Goal: Task Accomplishment & Management: Manage account settings

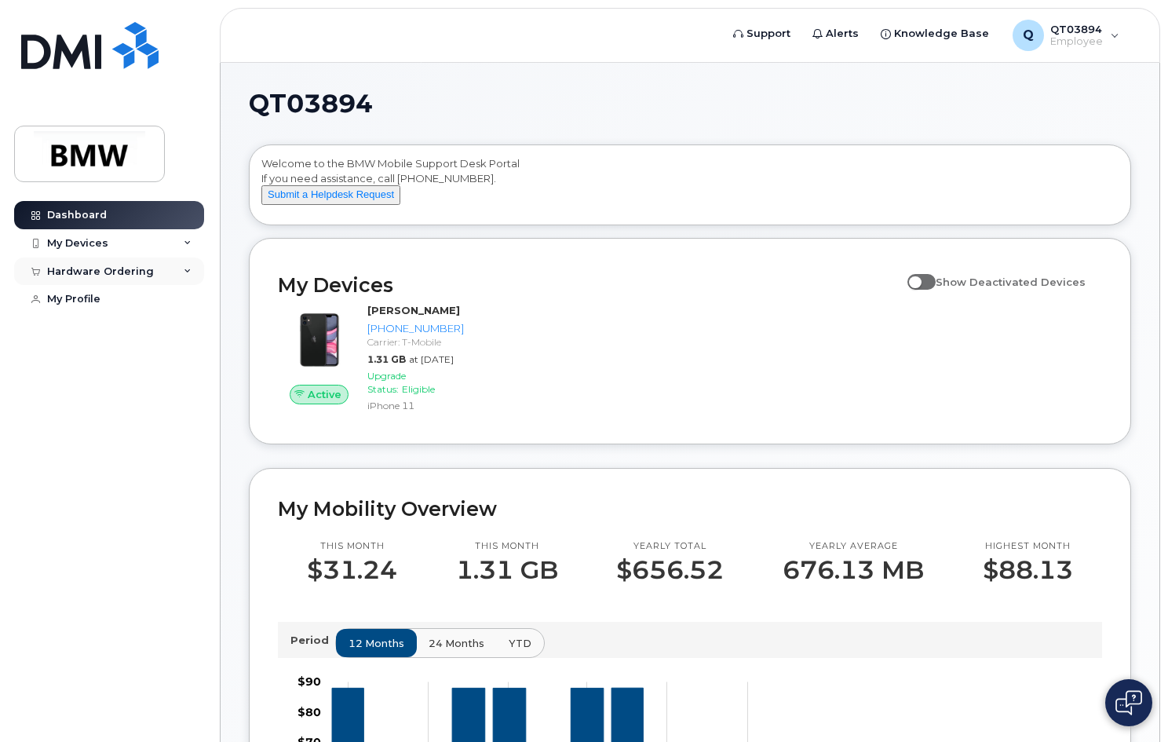
click at [191, 269] on div "Hardware Ordering" at bounding box center [109, 271] width 190 height 28
click at [95, 299] on div "New Order" at bounding box center [84, 300] width 60 height 14
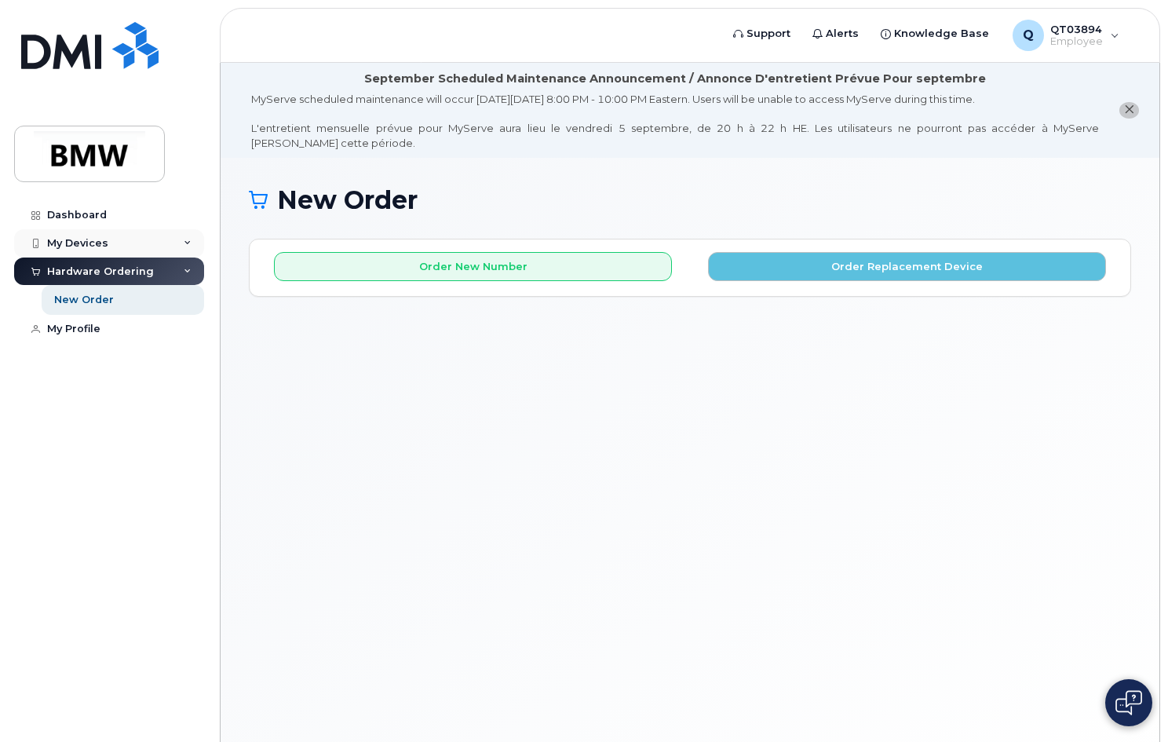
click at [78, 238] on div "My Devices" at bounding box center [77, 243] width 61 height 13
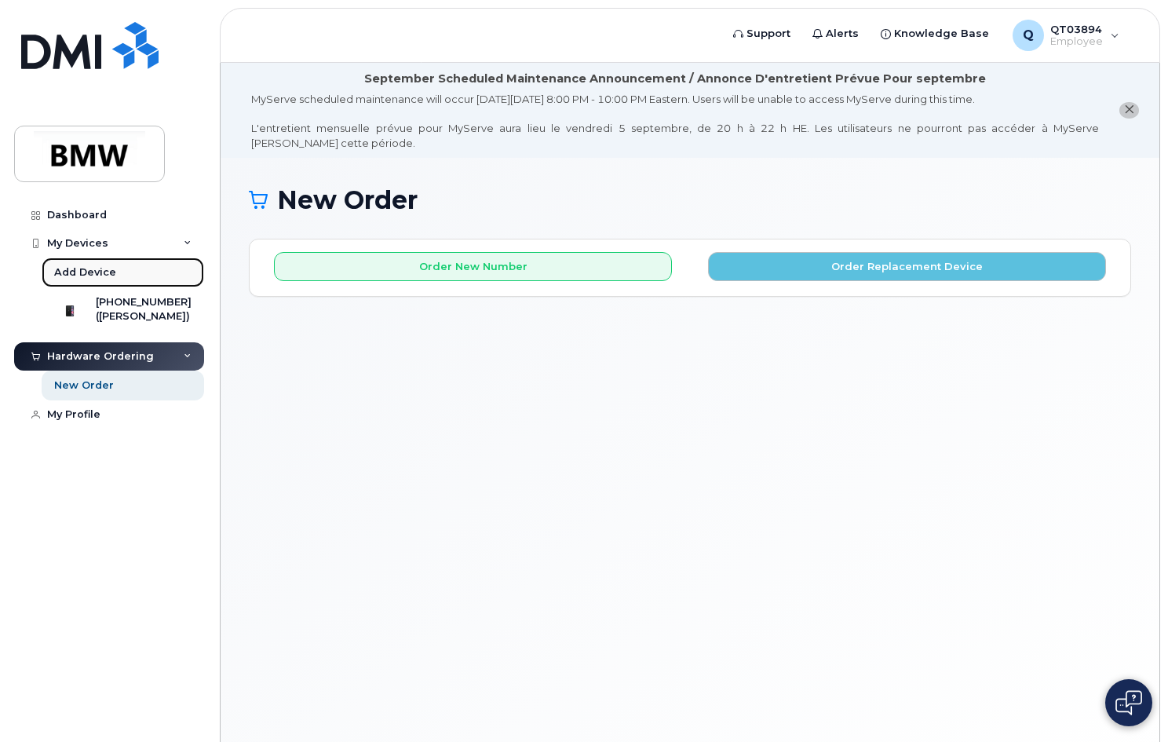
click at [79, 275] on div "Add Device" at bounding box center [85, 272] width 62 height 14
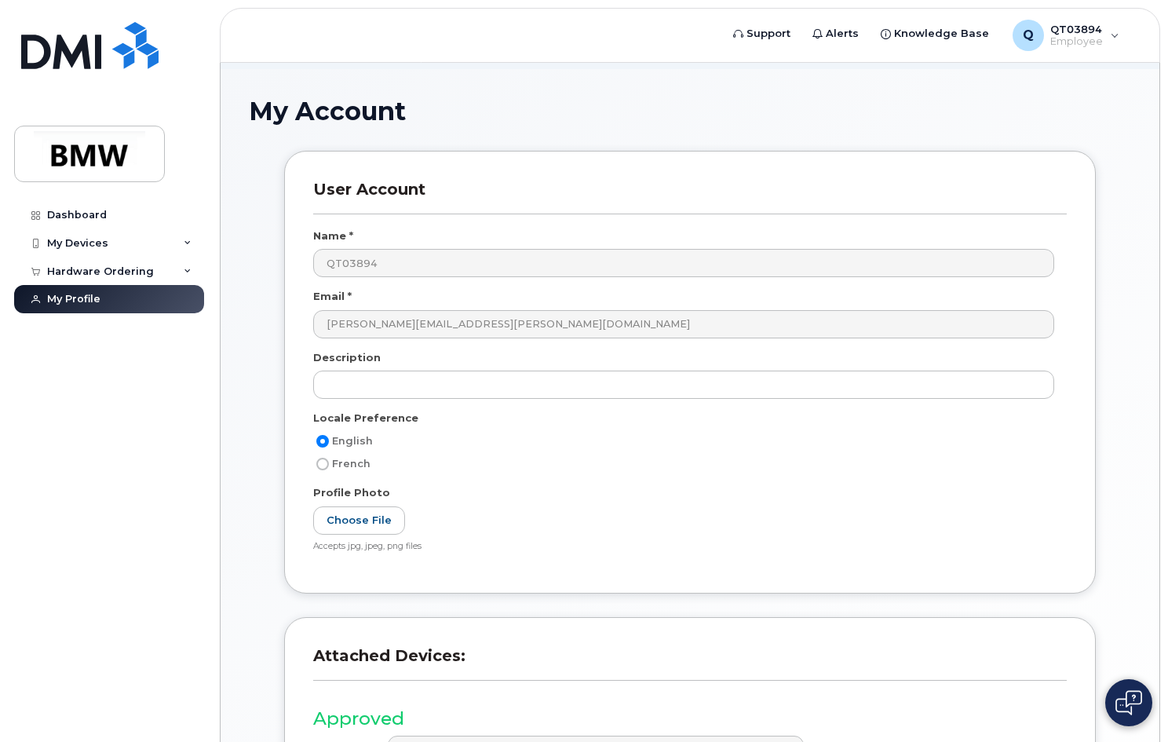
scroll to position [286, 0]
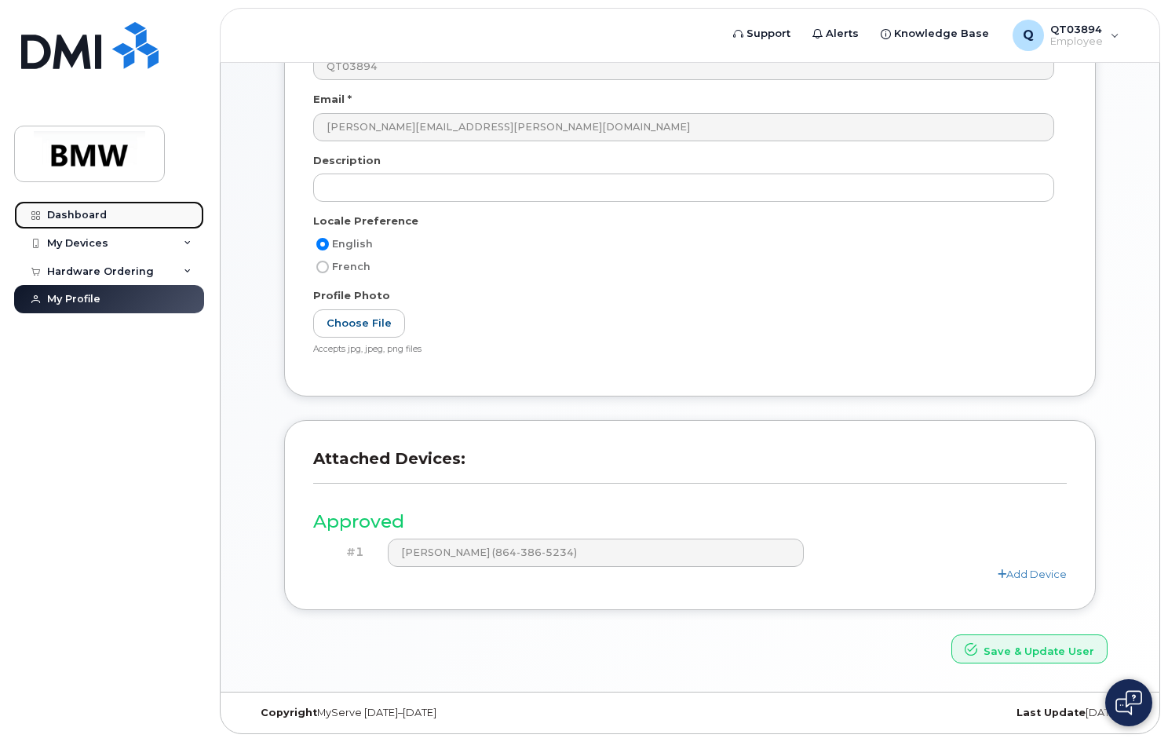
click at [84, 207] on link "Dashboard" at bounding box center [109, 215] width 190 height 28
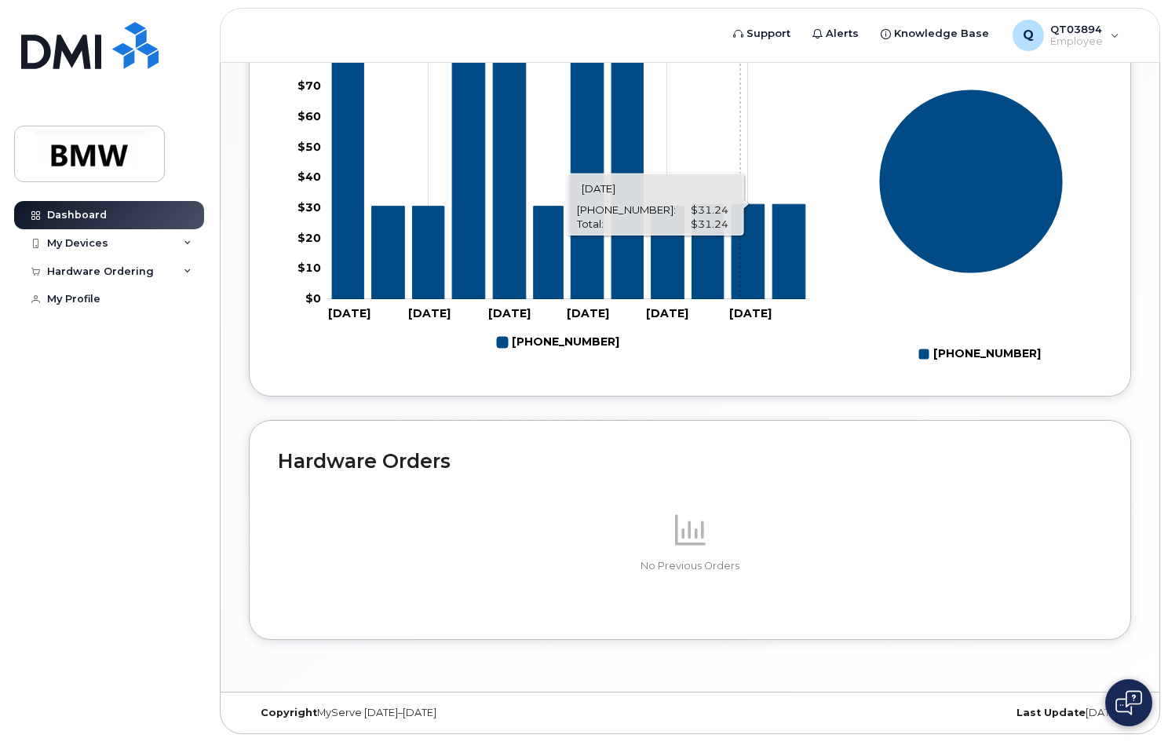
scroll to position [713, 0]
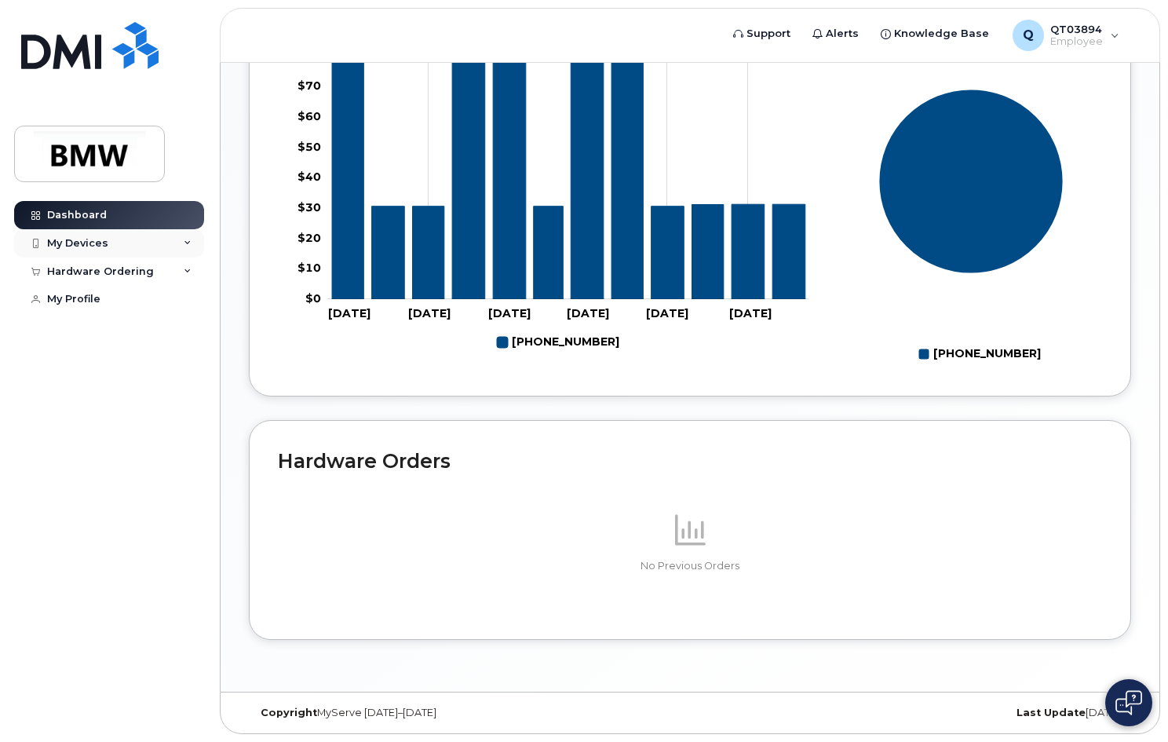
click at [190, 242] on icon at bounding box center [188, 243] width 8 height 8
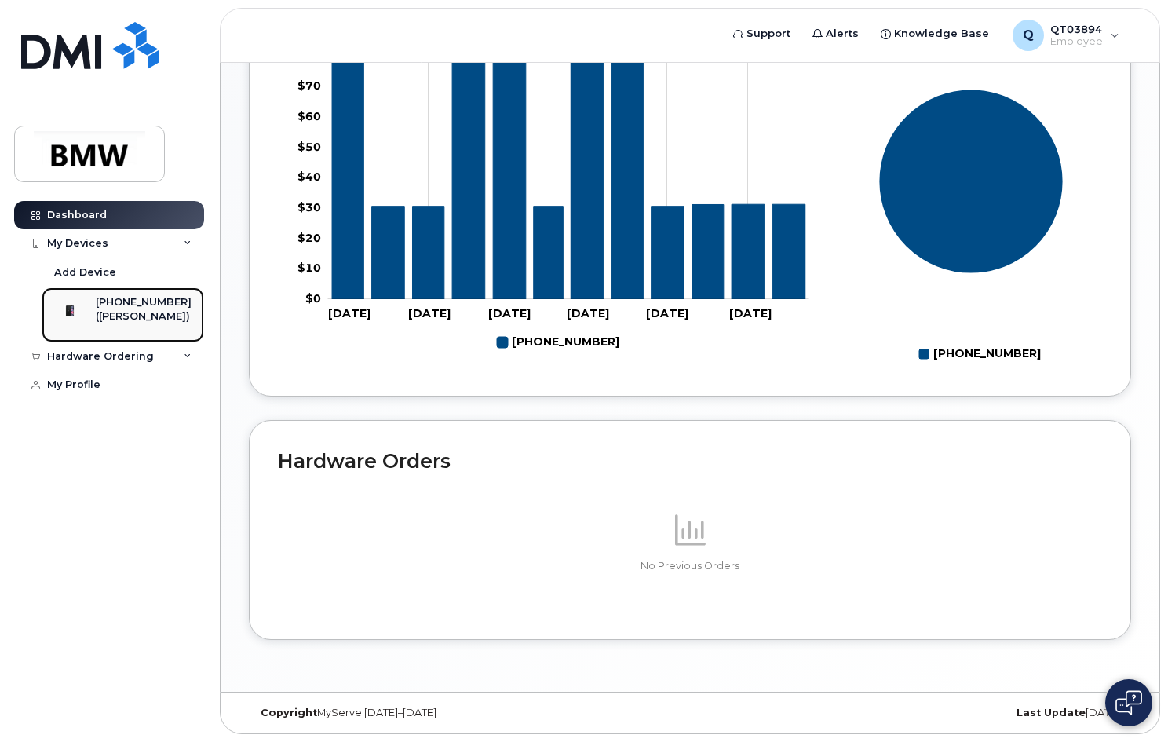
click at [141, 316] on div "([PERSON_NAME])" at bounding box center [144, 316] width 96 height 14
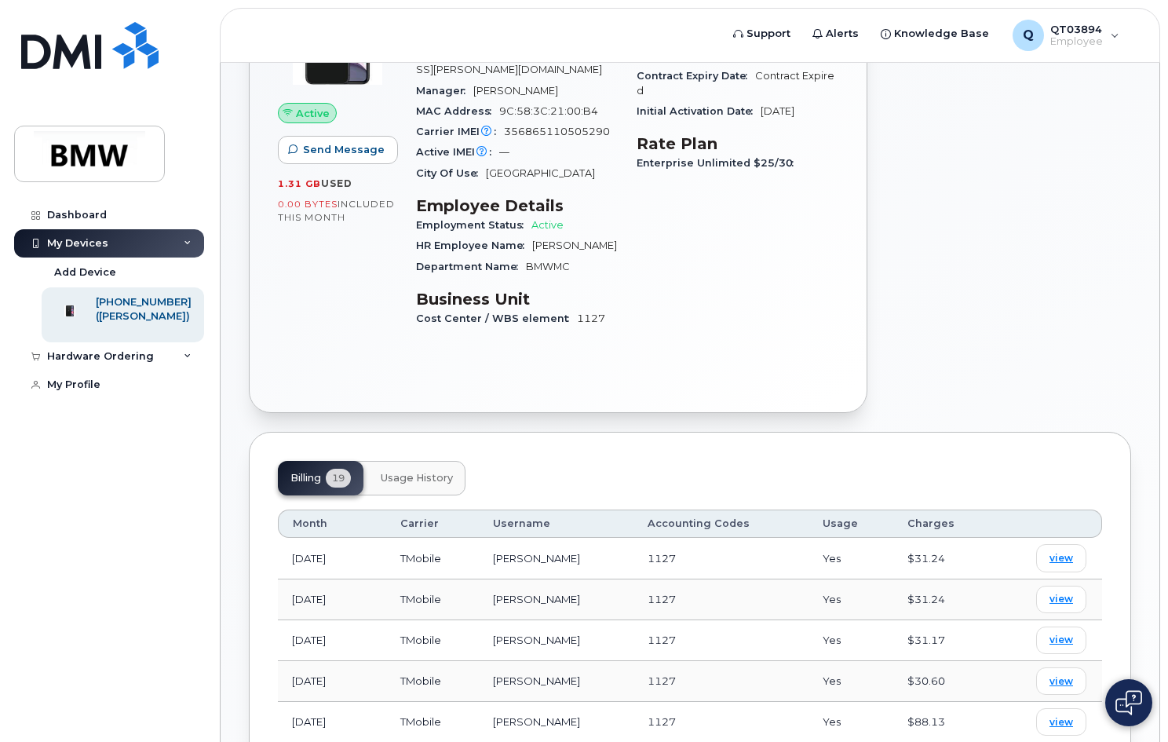
scroll to position [471, 0]
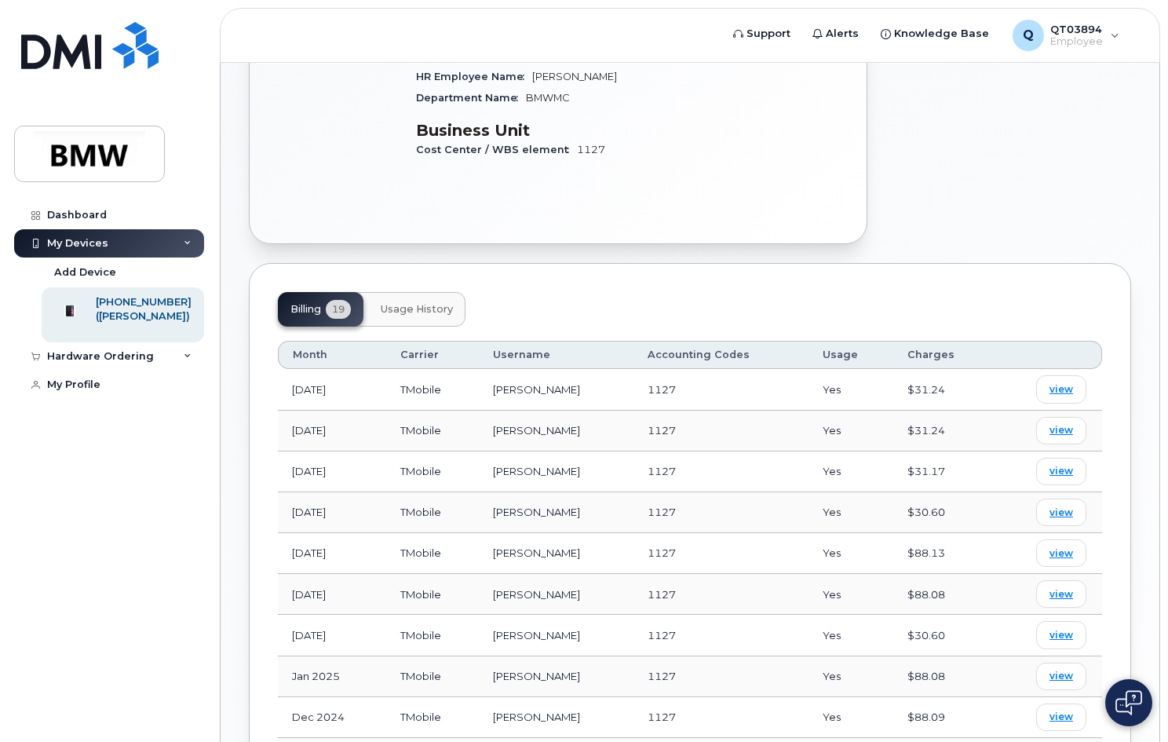
click at [423, 303] on span "Usage History" at bounding box center [417, 309] width 72 height 13
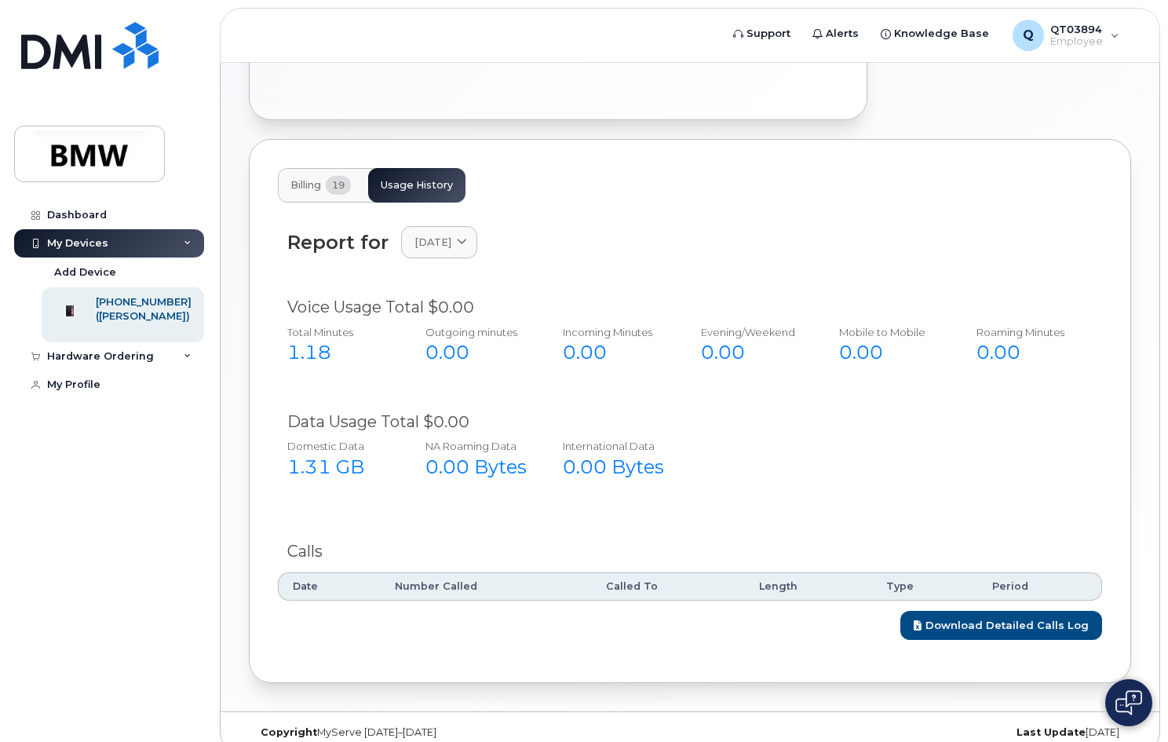
scroll to position [600, 0]
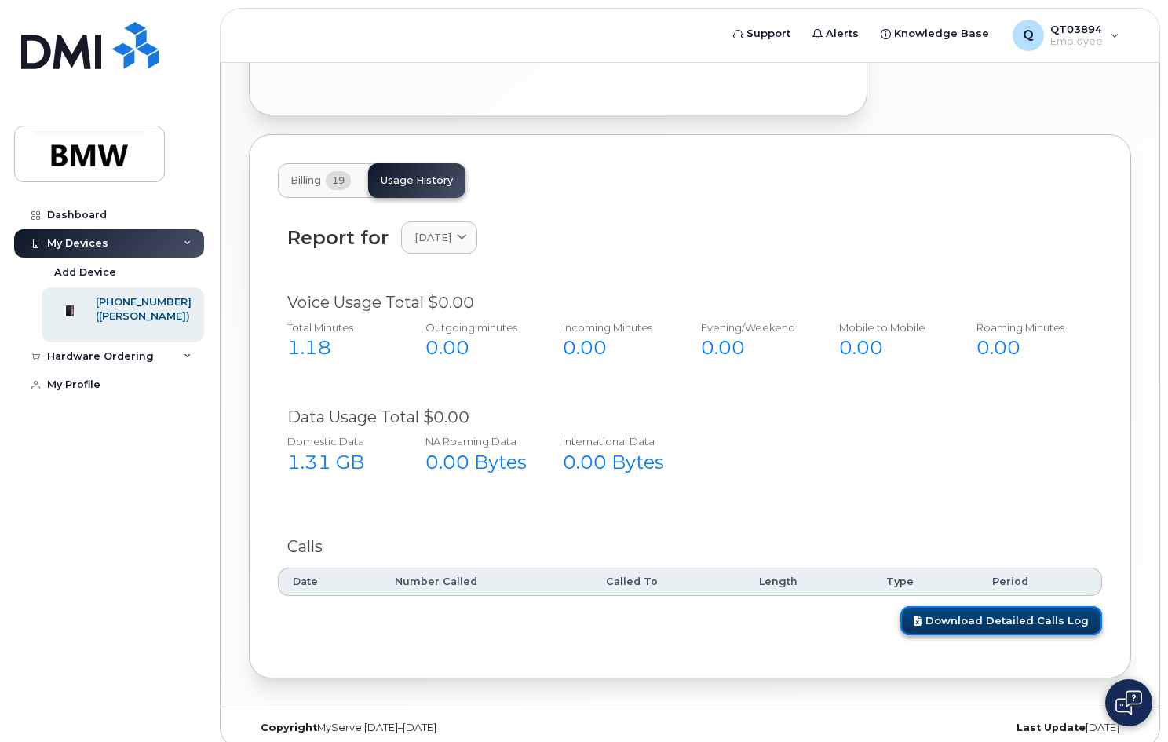
click at [961, 606] on link "Download Detailed Calls Log" at bounding box center [1001, 620] width 202 height 29
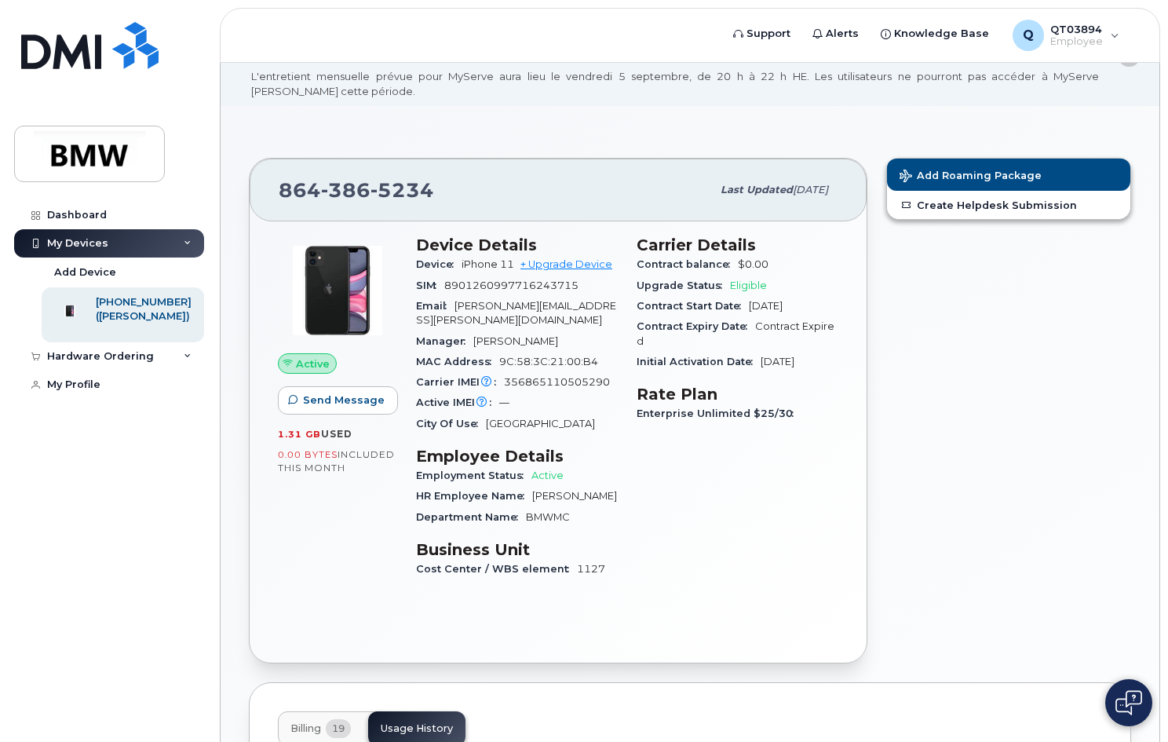
scroll to position [0, 0]
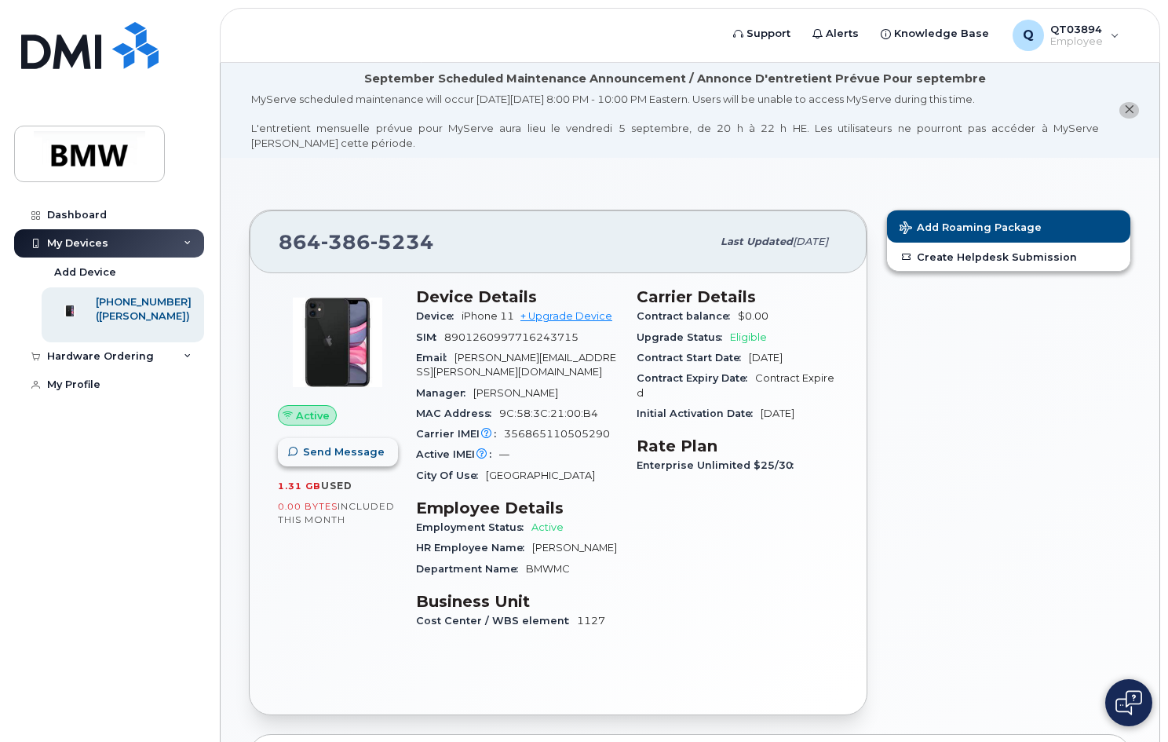
click at [370, 460] on button "Send Message" at bounding box center [338, 452] width 120 height 28
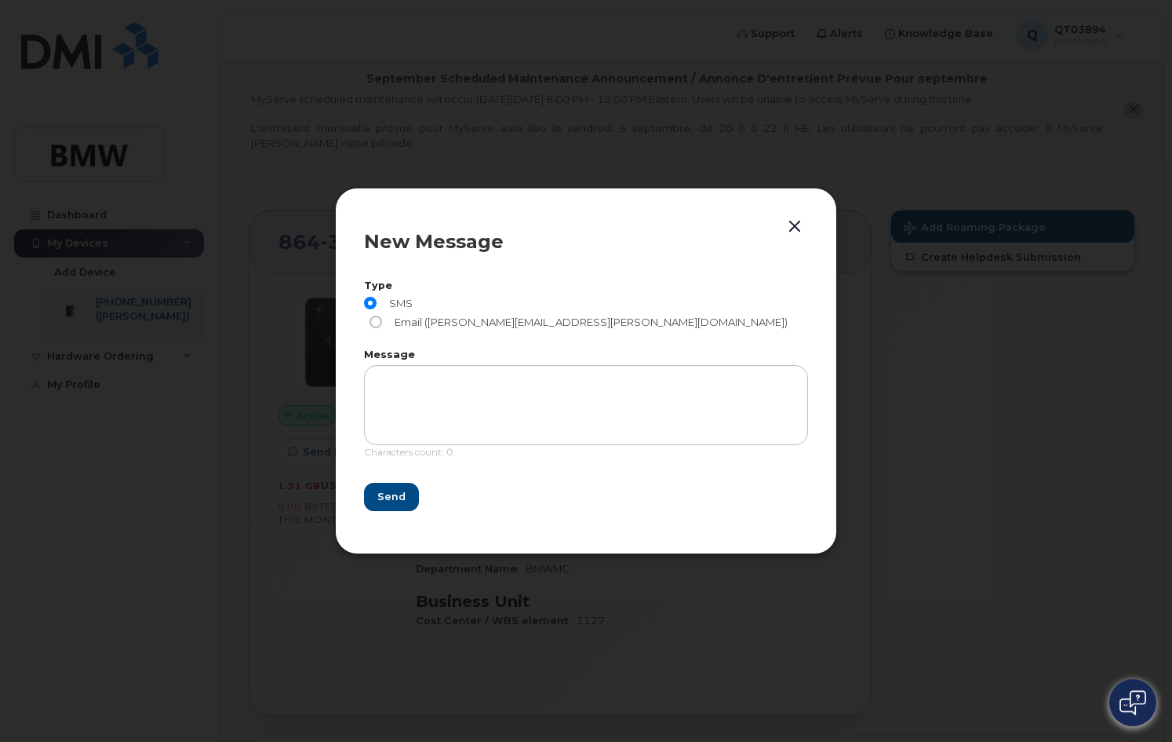
click at [796, 232] on button "button" at bounding box center [795, 227] width 24 height 22
